Goal: Task Accomplishment & Management: Manage account settings

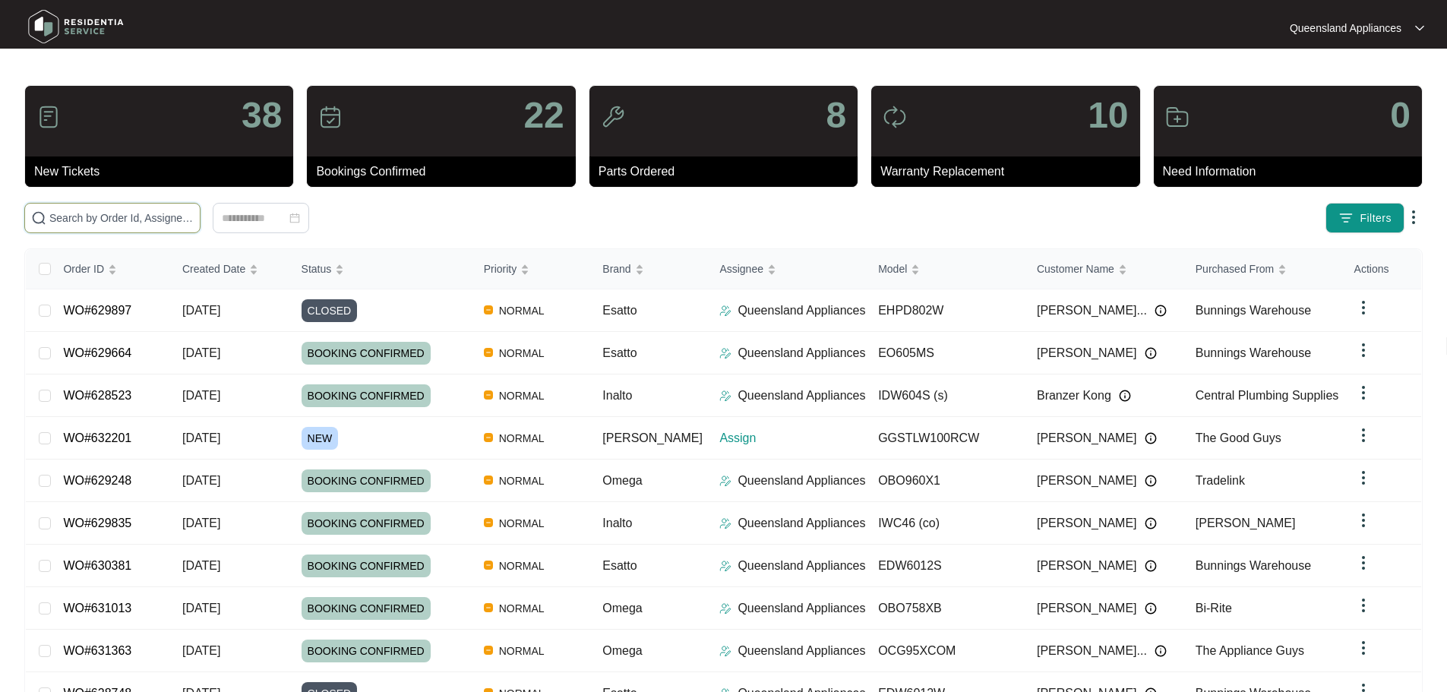
click at [194, 213] on input "text" at bounding box center [121, 218] width 144 height 17
paste input "632201"
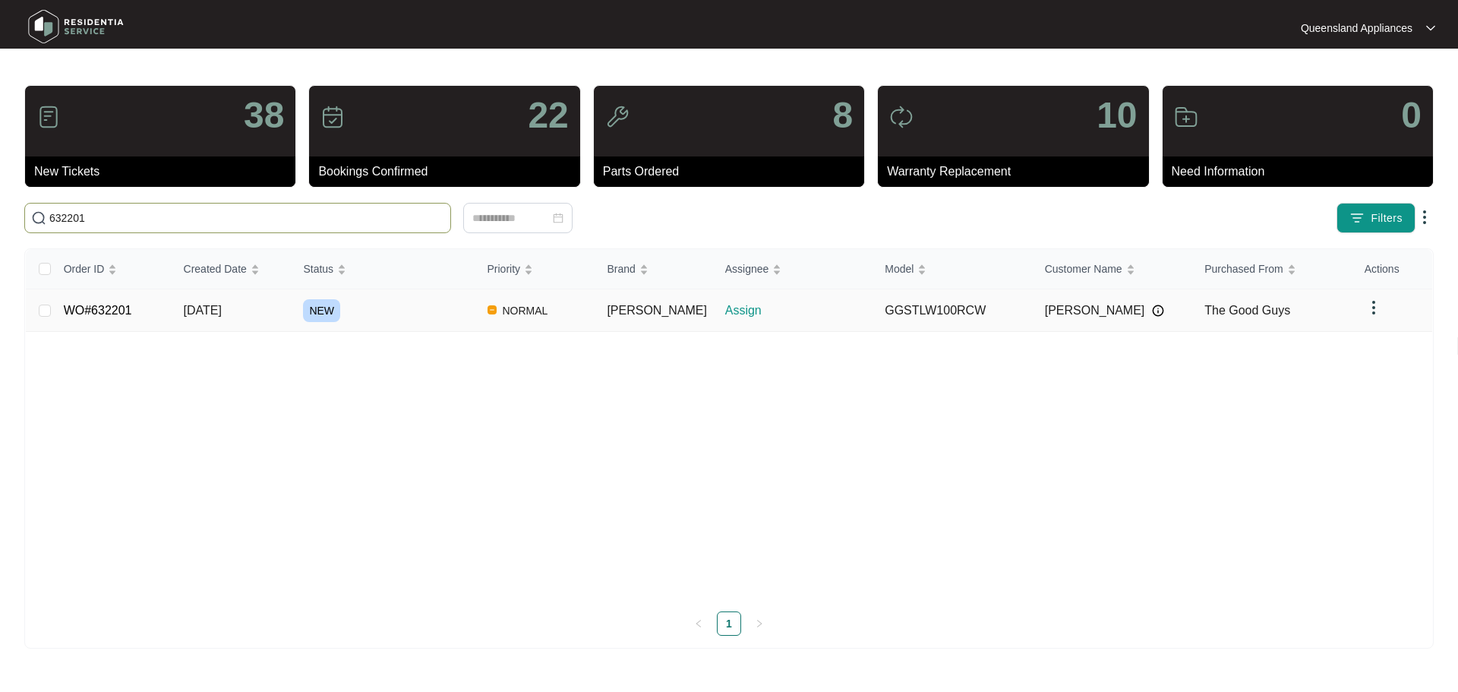
type input "632201"
click at [222, 311] on span "[DATE]" at bounding box center [203, 310] width 38 height 13
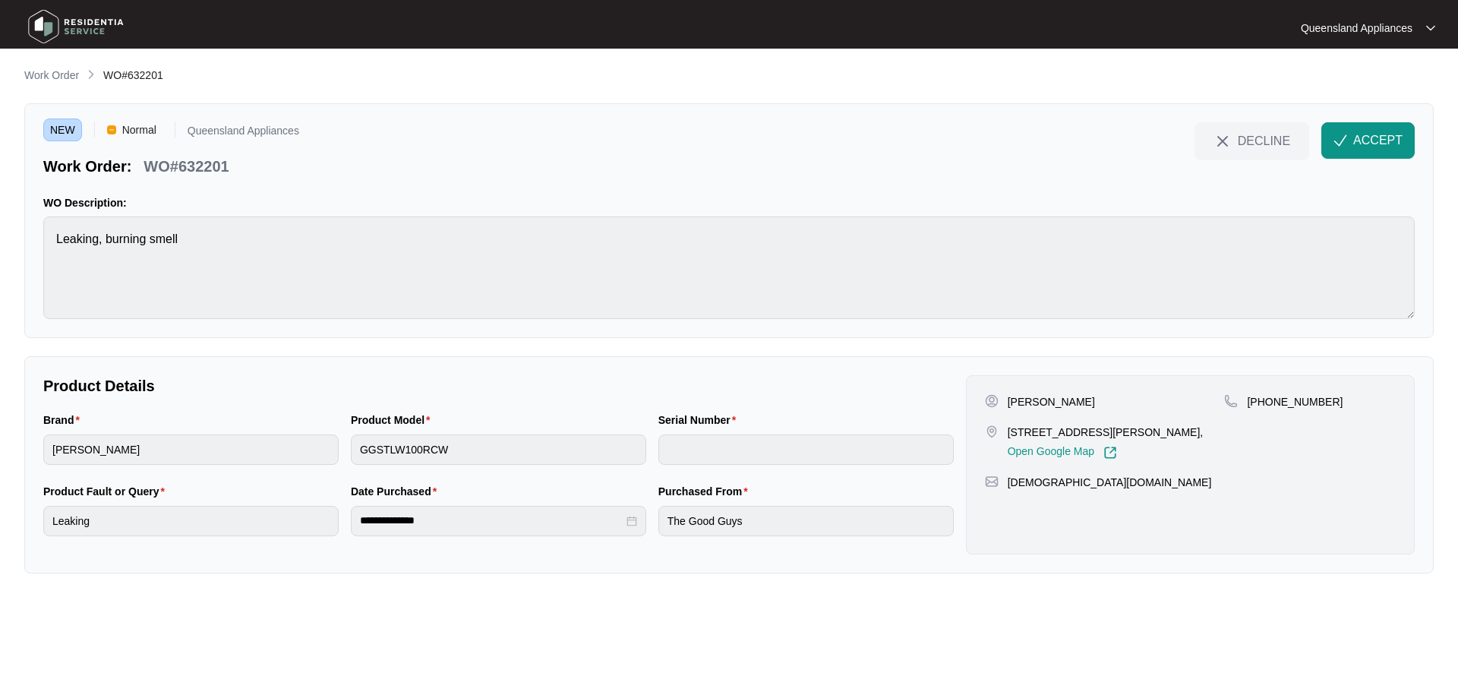
click at [201, 167] on p "WO#632201" at bounding box center [186, 166] width 85 height 21
copy p "632201"
click at [1278, 394] on p "[PHONE_NUMBER]" at bounding box center [1295, 401] width 96 height 15
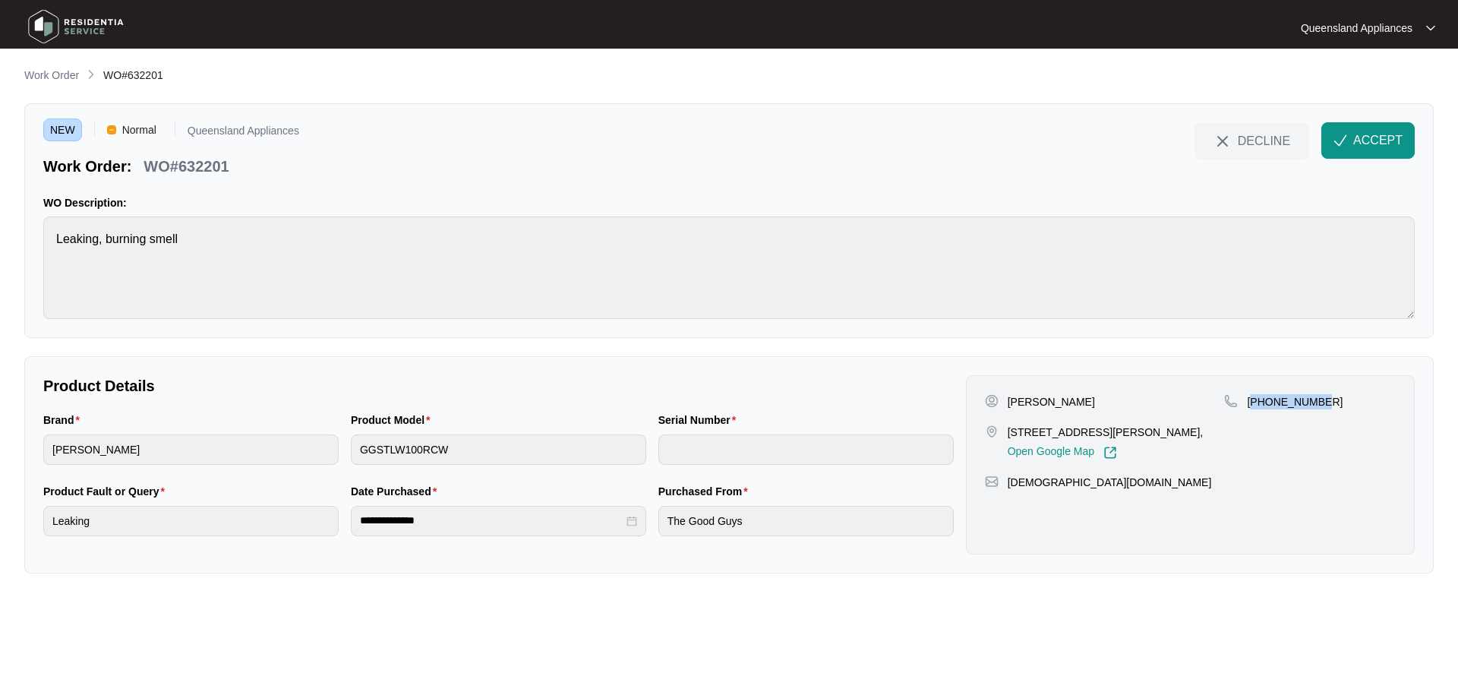
copy p "61468586487"
click at [1359, 146] on span "ACCEPT" at bounding box center [1377, 140] width 49 height 18
